Goal: Transaction & Acquisition: Purchase product/service

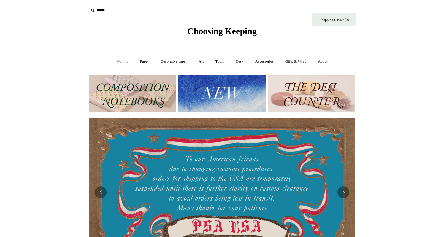
click at [124, 62] on link "Writing +" at bounding box center [122, 62] width 23 height 16
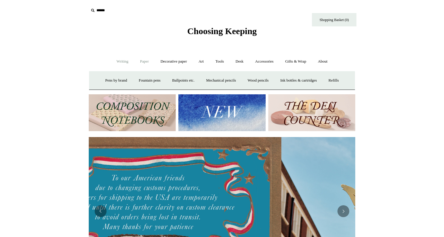
click at [142, 59] on link "Paper +" at bounding box center [145, 62] width 20 height 16
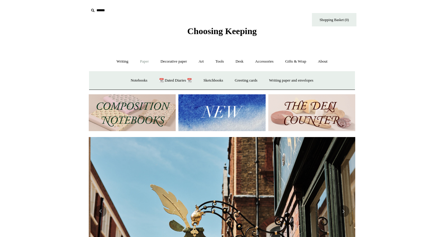
scroll to position [0, 267]
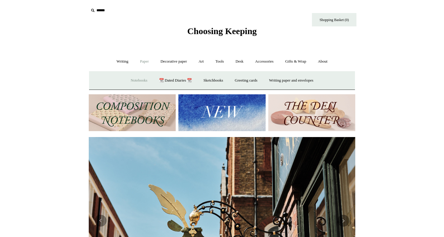
click at [136, 81] on link "Notebooks +" at bounding box center [138, 81] width 27 height 16
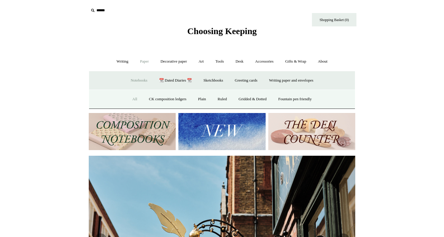
click at [129, 98] on link "All" at bounding box center [135, 99] width 16 height 16
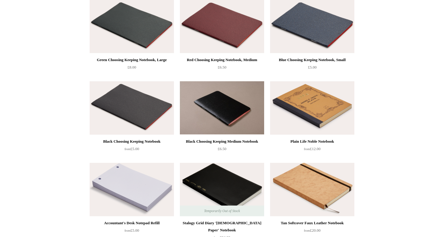
scroll to position [979, 0]
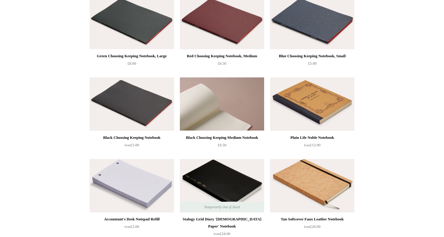
click at [241, 108] on img at bounding box center [222, 103] width 84 height 53
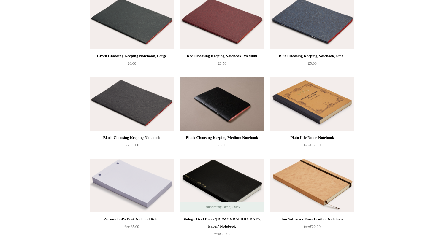
click at [142, 114] on img at bounding box center [132, 103] width 84 height 53
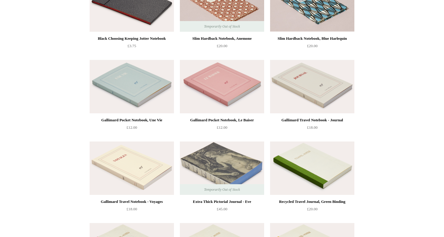
scroll to position [1812, 0]
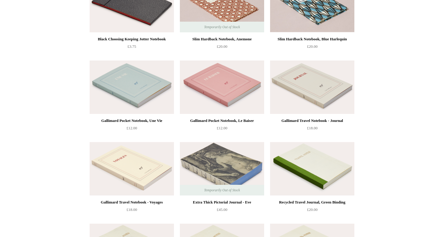
click at [153, 93] on img at bounding box center [132, 87] width 84 height 53
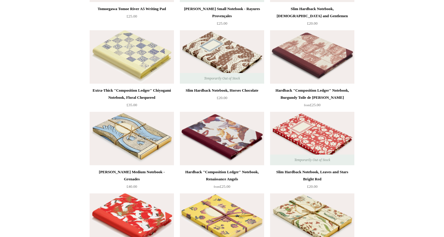
scroll to position [2831, 0]
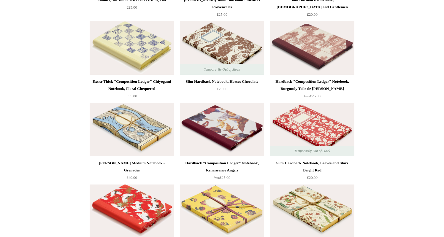
click at [245, 141] on img at bounding box center [222, 129] width 84 height 53
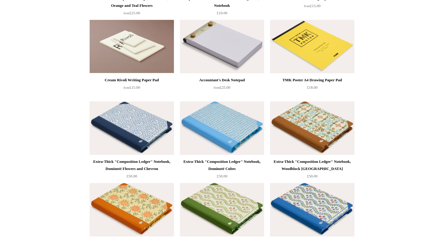
scroll to position [3322, 0]
click at [232, 145] on img at bounding box center [222, 128] width 84 height 53
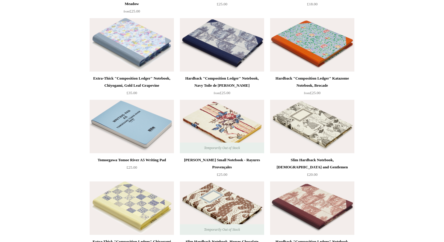
scroll to position [2643, 0]
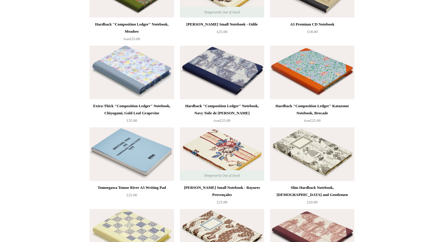
click at [250, 92] on img at bounding box center [222, 72] width 84 height 53
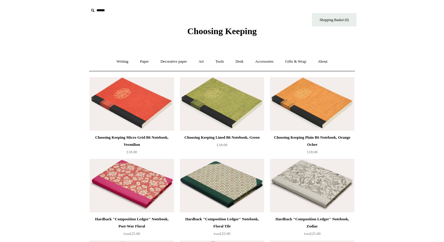
scroll to position [0, 0]
click at [272, 61] on link "Accessories +" at bounding box center [264, 62] width 29 height 16
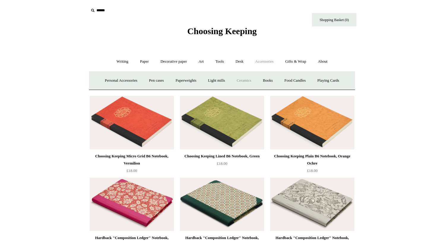
click at [249, 80] on link "Ceramics +" at bounding box center [243, 81] width 25 height 16
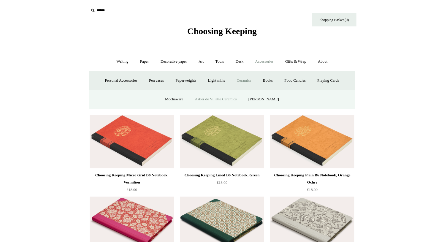
click at [222, 96] on link "Astier de Villatte Ceramics" at bounding box center [216, 99] width 53 height 16
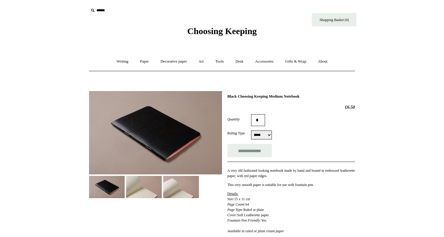
click at [153, 185] on img at bounding box center [144, 187] width 36 height 22
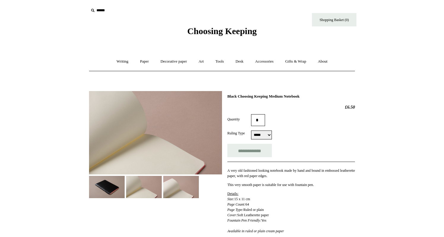
click at [183, 186] on img at bounding box center [181, 187] width 36 height 22
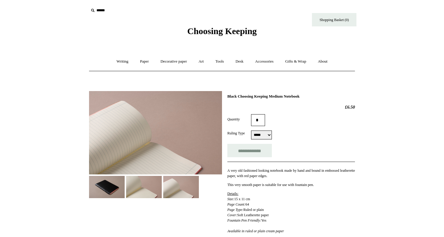
click at [144, 187] on img at bounding box center [144, 187] width 36 height 22
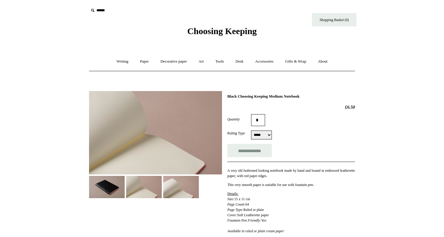
click at [106, 182] on img at bounding box center [107, 187] width 36 height 22
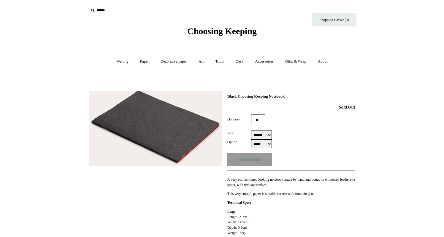
select select "*****"
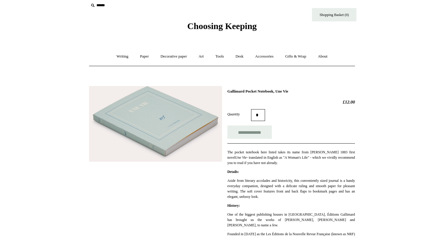
scroll to position [4, 0]
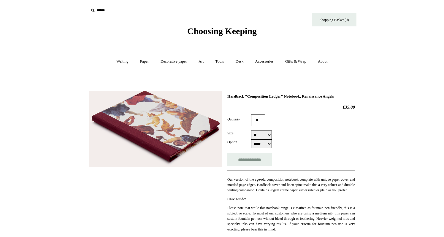
select select "**"
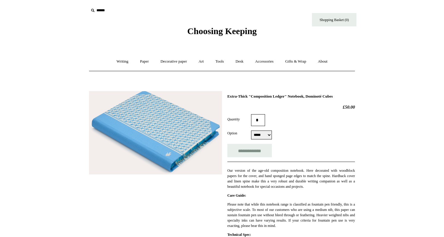
select select "*****"
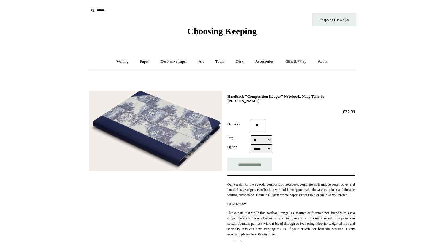
select select "*****"
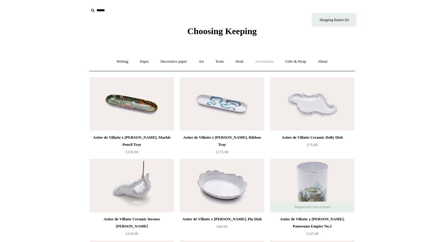
click at [269, 61] on link "Accessories +" at bounding box center [264, 62] width 29 height 16
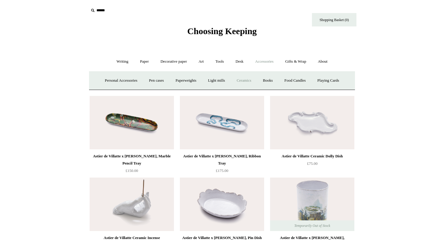
click at [243, 80] on link "Ceramics +" at bounding box center [243, 81] width 25 height 16
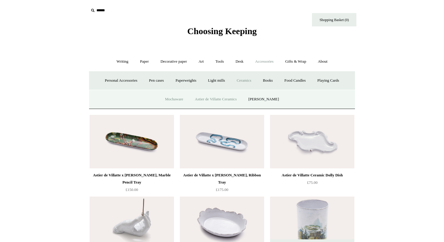
click at [171, 98] on link "Mochaware" at bounding box center [174, 99] width 29 height 16
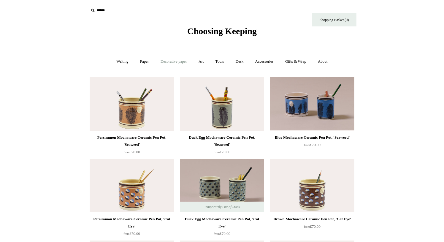
click at [180, 62] on link "Decorative paper +" at bounding box center [173, 62] width 37 height 16
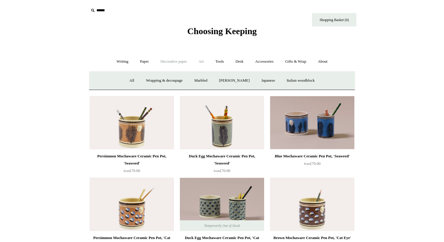
click at [202, 60] on link "Art +" at bounding box center [201, 62] width 16 height 16
click at [221, 62] on link "Tools +" at bounding box center [219, 62] width 19 height 16
click at [240, 62] on link "Desk +" at bounding box center [239, 62] width 19 height 16
click at [303, 63] on link "Gifts & Wrap +" at bounding box center [296, 62] width 32 height 16
click at [151, 61] on link "Paper +" at bounding box center [145, 62] width 20 height 16
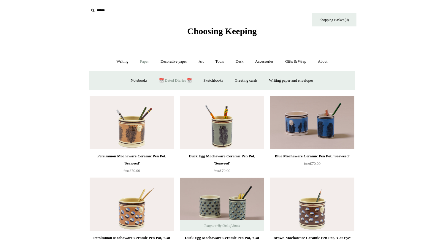
click at [178, 81] on link "📆 Dated Diaries 📆" at bounding box center [175, 81] width 43 height 16
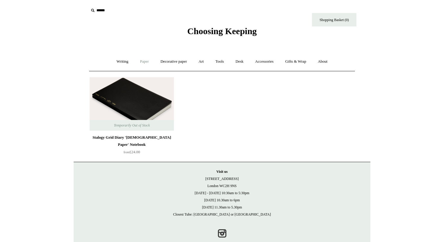
click at [147, 64] on link "Paper +" at bounding box center [145, 62] width 20 height 16
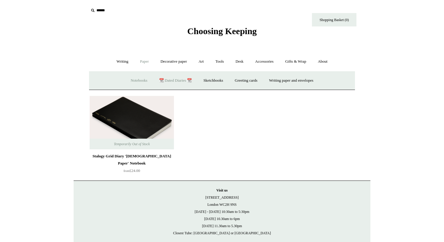
click at [140, 82] on link "Notebooks +" at bounding box center [138, 81] width 27 height 16
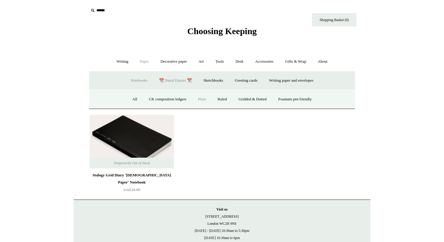
click at [201, 100] on link "Plain" at bounding box center [202, 99] width 19 height 16
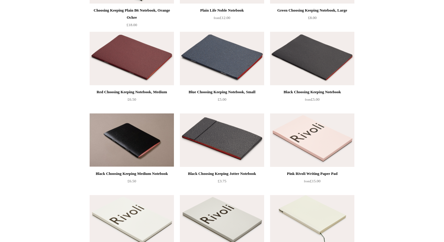
scroll to position [136, 0]
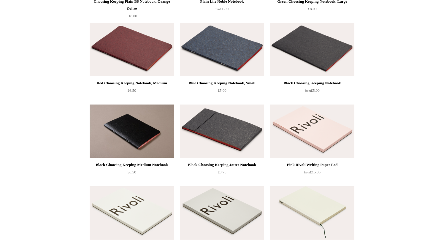
click at [234, 147] on img at bounding box center [222, 130] width 84 height 53
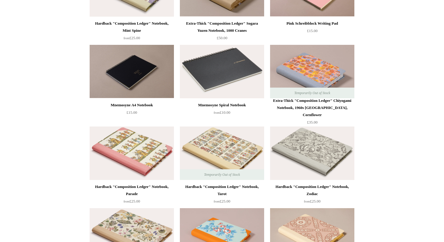
scroll to position [1017, 0]
